Goal: Information Seeking & Learning: Learn about a topic

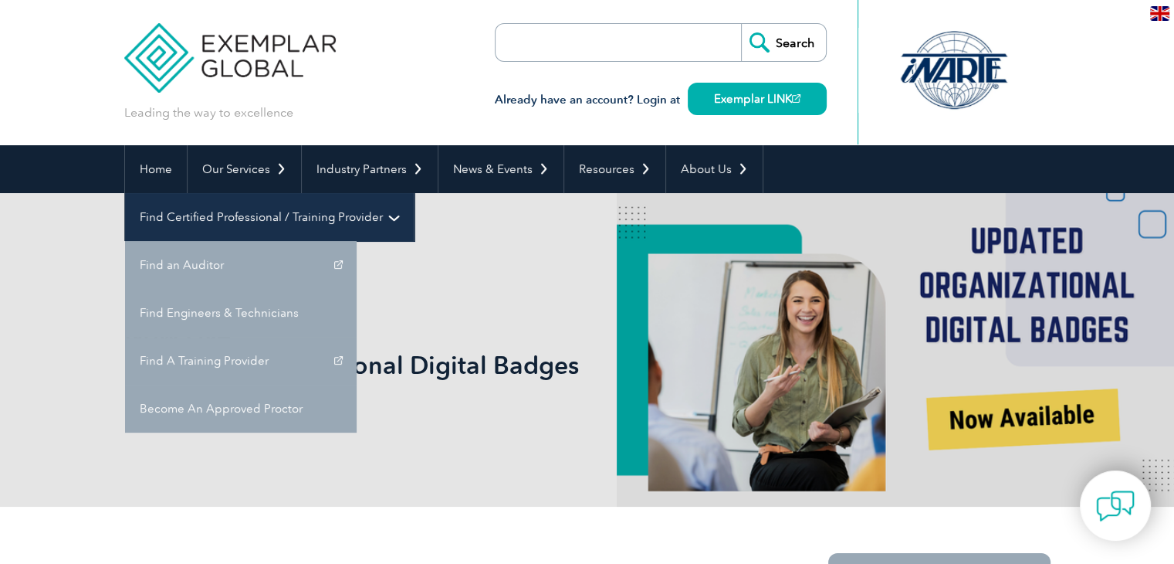
click at [414, 193] on link "Find Certified Professional / Training Provider" at bounding box center [269, 217] width 289 height 48
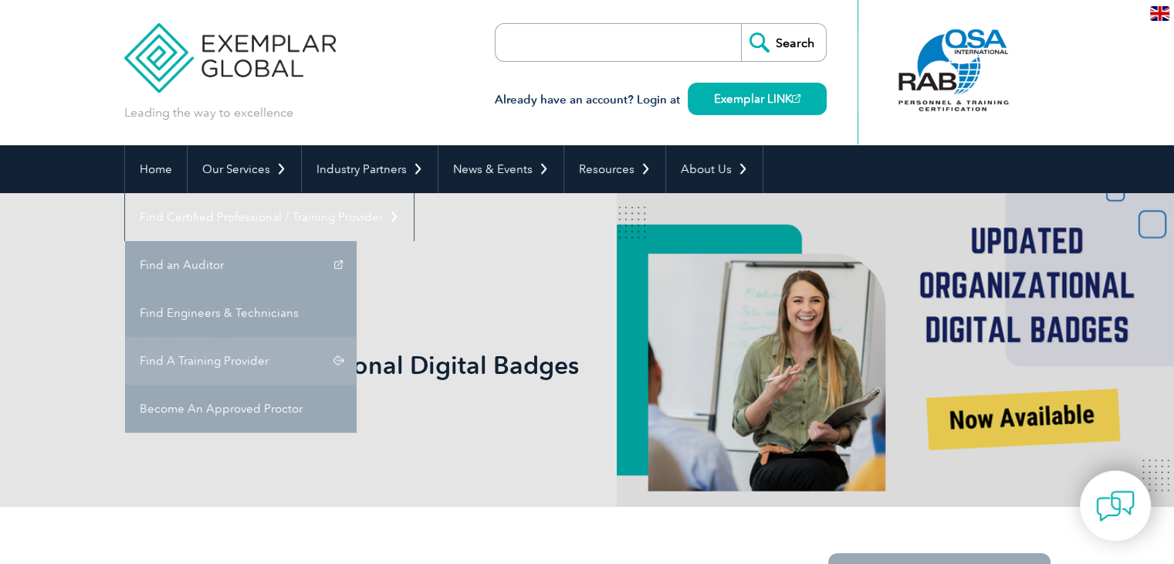
click at [357, 337] on link "Find A Training Provider" at bounding box center [241, 361] width 232 height 48
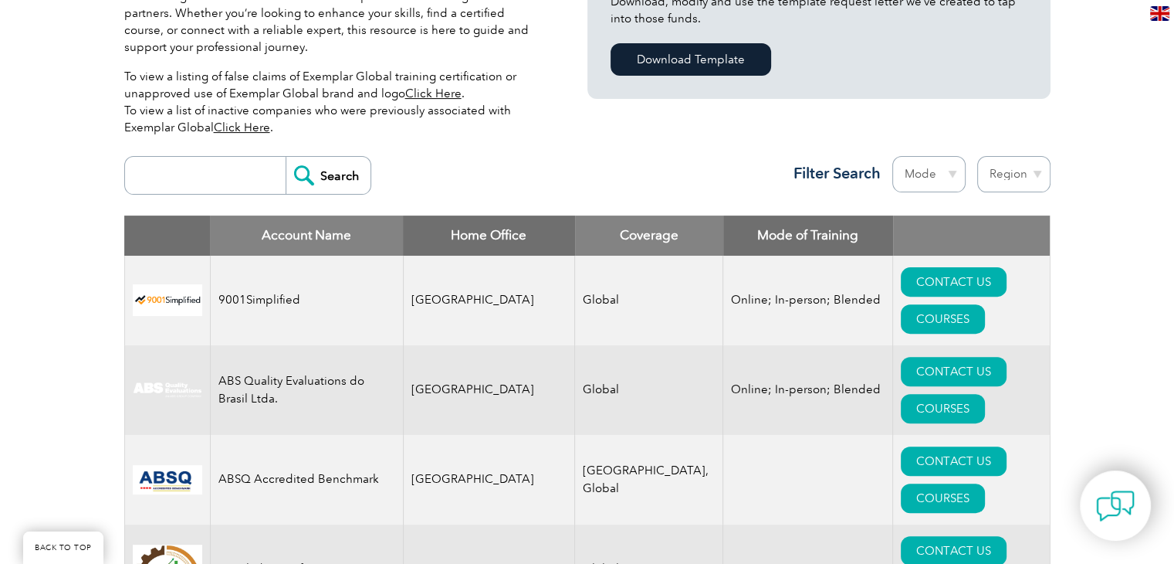
scroll to position [386, 0]
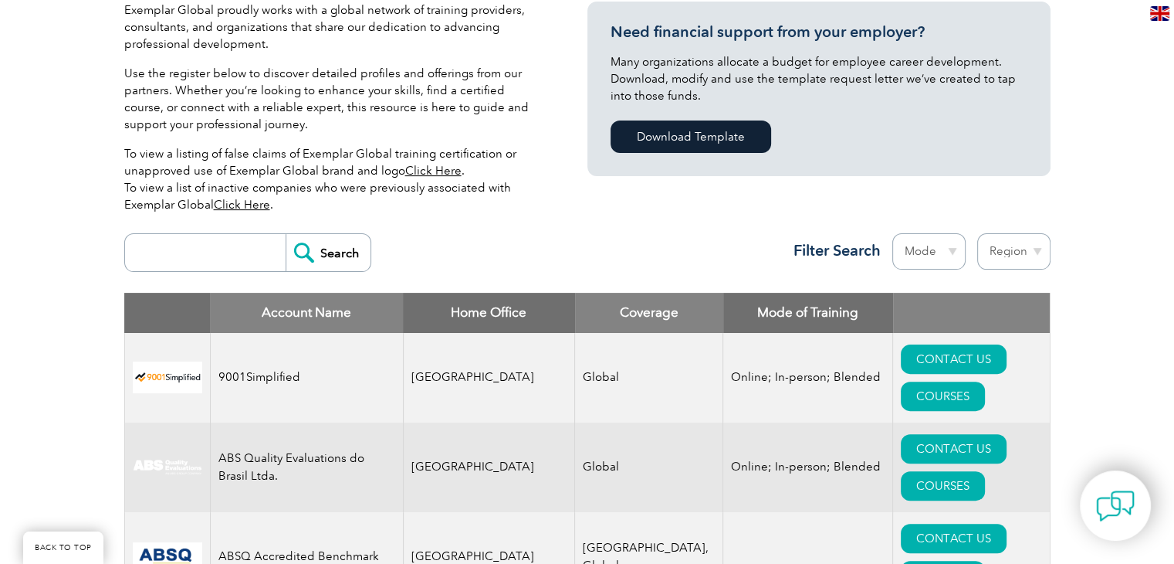
click at [220, 250] on input "search" at bounding box center [209, 252] width 153 height 37
type input "win"
click at [312, 249] on input "Search" at bounding box center [328, 252] width 85 height 37
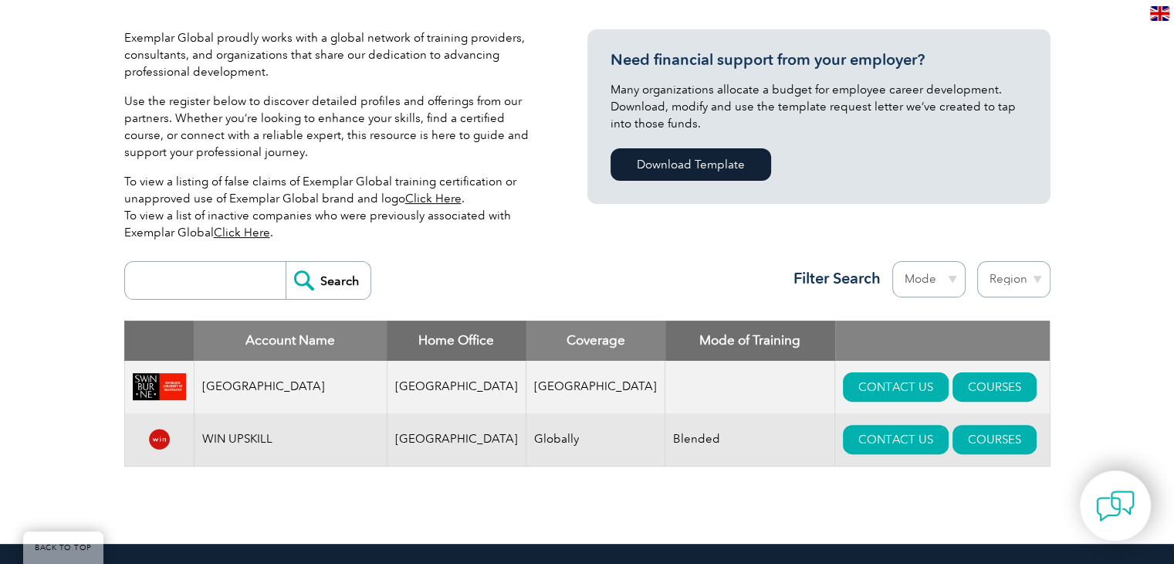
scroll to position [386, 0]
